Goal: Transaction & Acquisition: Purchase product/service

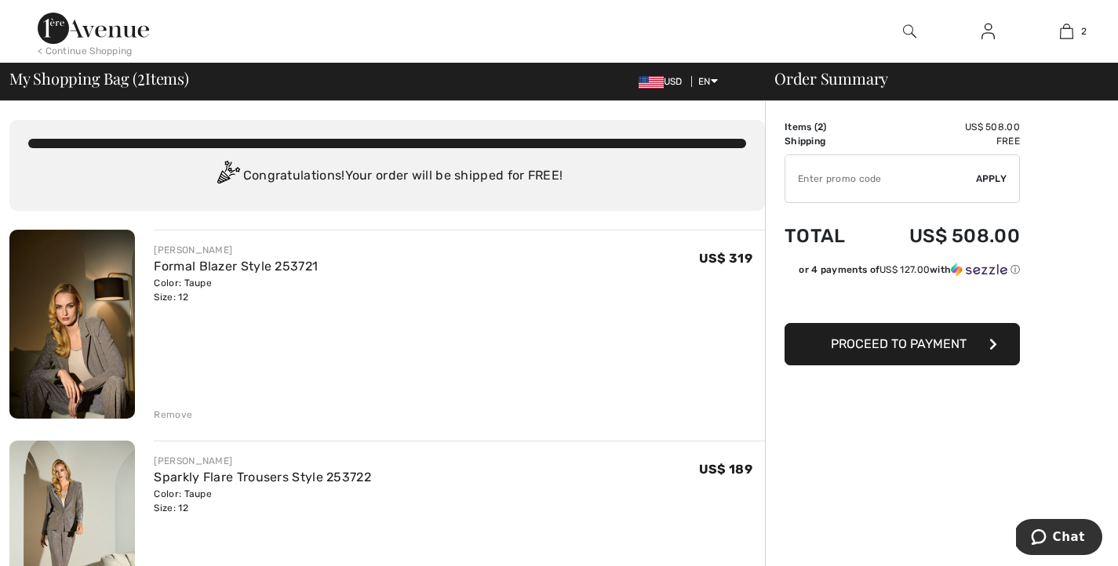
click at [91, 374] on img at bounding box center [72, 324] width 126 height 189
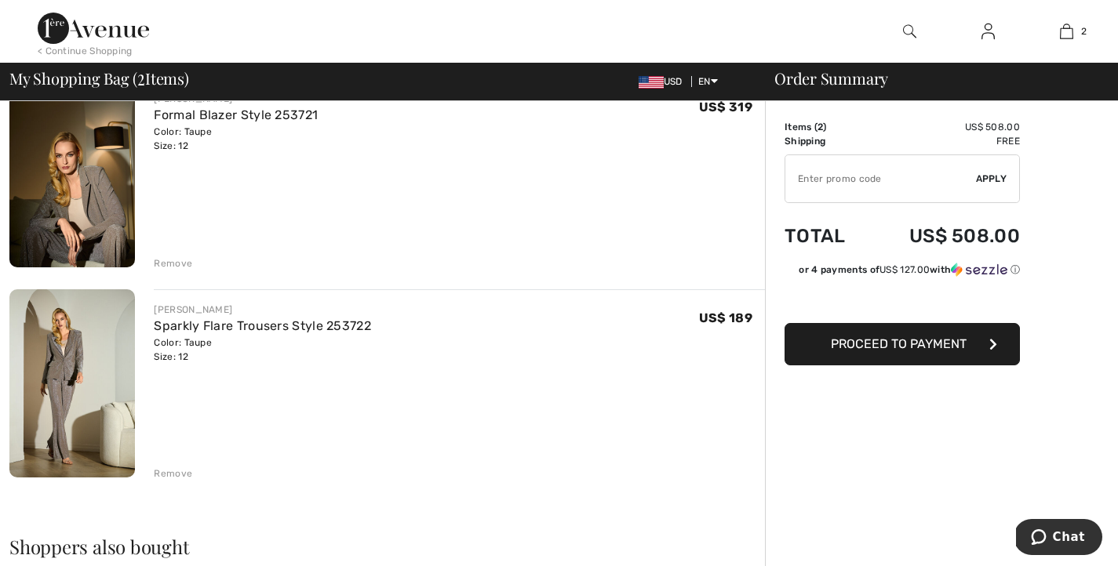
scroll to position [197, 0]
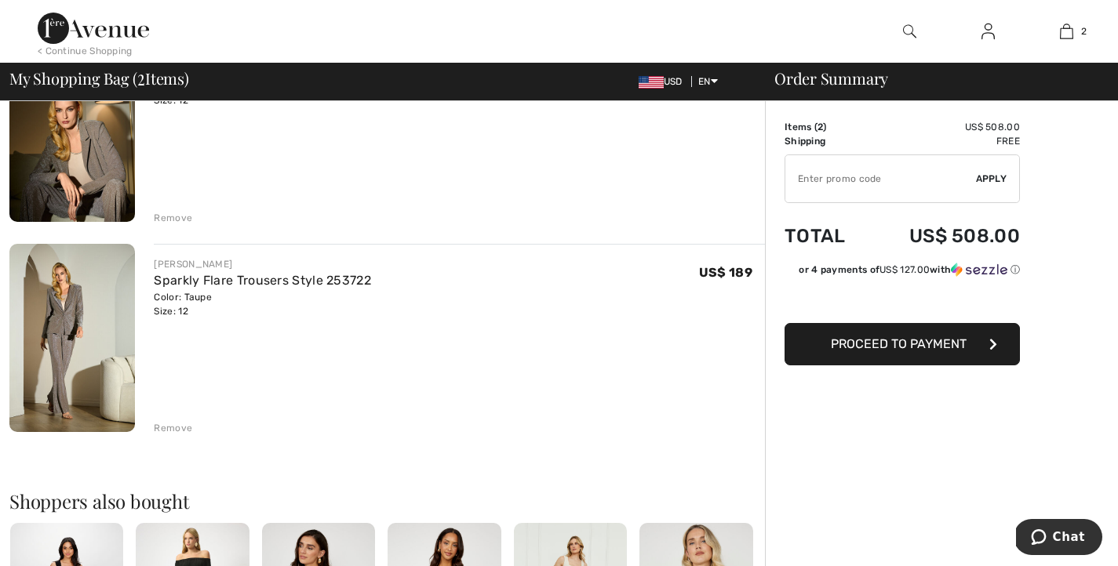
click at [74, 378] on img at bounding box center [72, 338] width 126 height 189
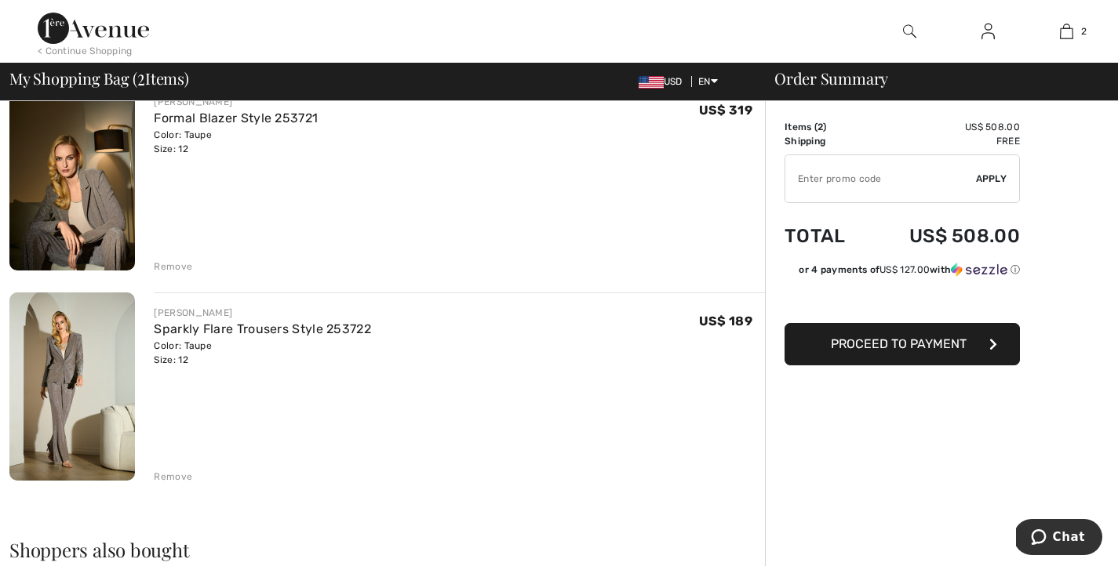
scroll to position [139, 0]
